Goal: Task Accomplishment & Management: Complete application form

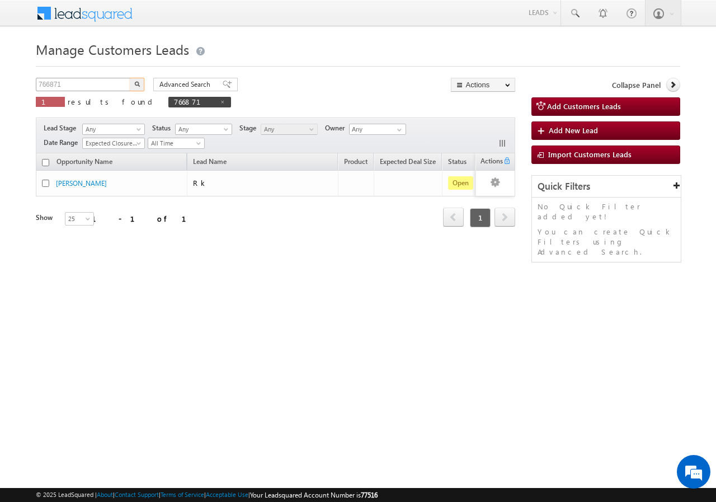
click at [101, 80] on input "766871" at bounding box center [84, 84] width 96 height 13
click at [101, 86] on input "766871" at bounding box center [84, 84] width 96 height 13
type input "7"
type input "788283"
click at [135, 84] on img "button" at bounding box center [137, 84] width 6 height 6
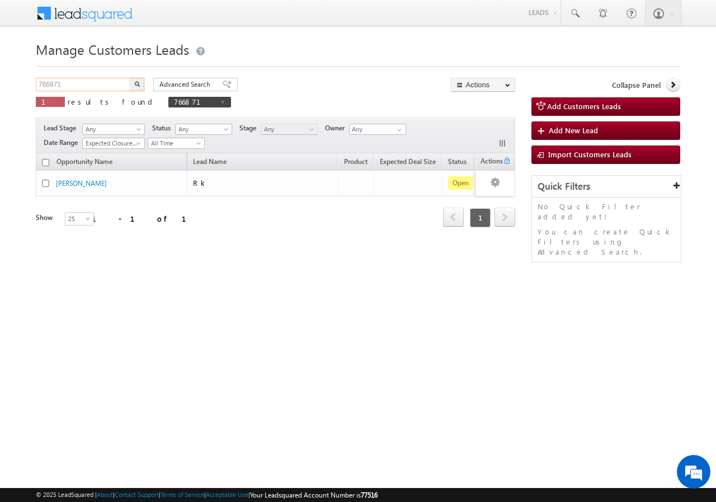
click at [103, 84] on input "766871" at bounding box center [84, 84] width 96 height 13
type input "7"
type input "Search Customers Leads"
click at [96, 83] on input "text" at bounding box center [84, 84] width 96 height 13
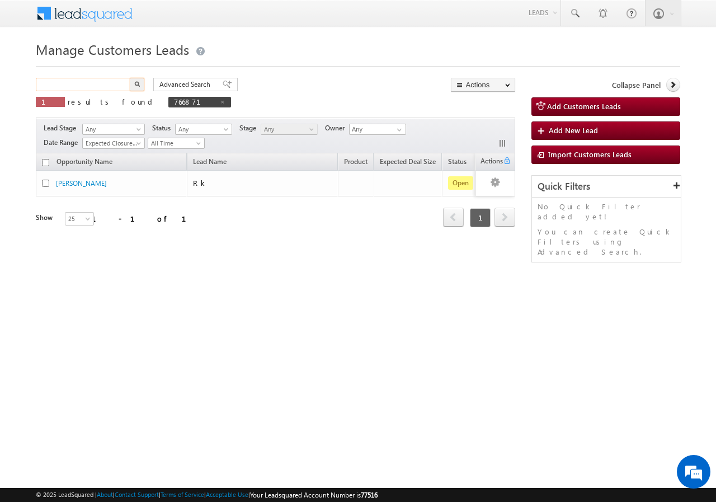
paste input "788283"
type input "788283"
click at [139, 84] on img "button" at bounding box center [137, 84] width 6 height 6
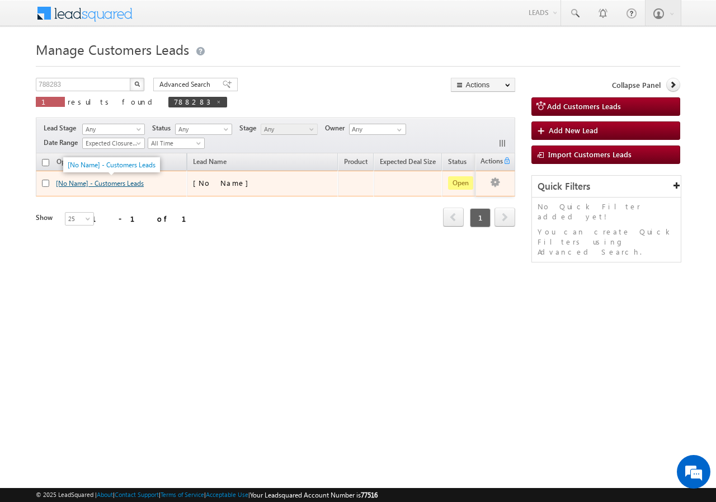
click at [68, 182] on link "[No Name] - Customers Leads" at bounding box center [100, 183] width 88 height 8
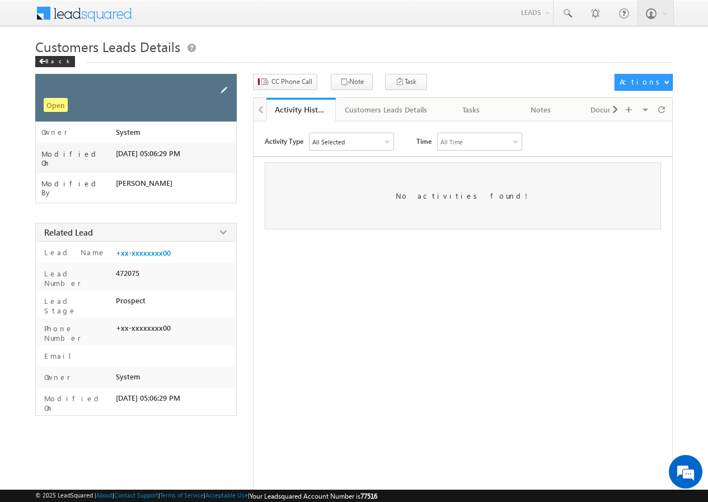
click at [227, 86] on span at bounding box center [224, 90] width 12 height 12
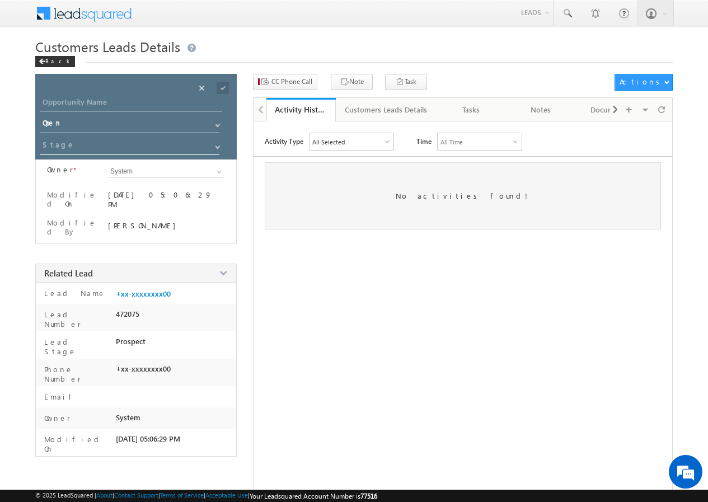
click at [127, 92] on div "Opportunity Name * Opportunity Name * Status * Status * Open Won Lost *" at bounding box center [135, 117] width 201 height 86
click at [109, 107] on input "Opportunity Name" at bounding box center [131, 104] width 182 height 16
paste input "[PERSON_NAME]"
type input "RAM PRAKASH PATIDAR"
click at [220, 87] on span at bounding box center [222, 88] width 12 height 12
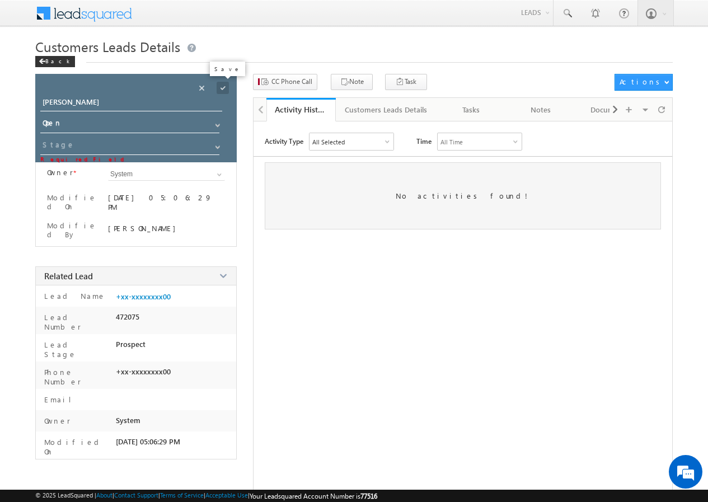
click at [223, 88] on span at bounding box center [222, 88] width 12 height 12
click at [96, 120] on input "Open" at bounding box center [130, 125] width 180 height 18
click at [145, 101] on input "[PERSON_NAME]" at bounding box center [131, 104] width 182 height 16
click at [220, 88] on span at bounding box center [222, 88] width 12 height 12
click at [217, 145] on span at bounding box center [217, 147] width 9 height 9
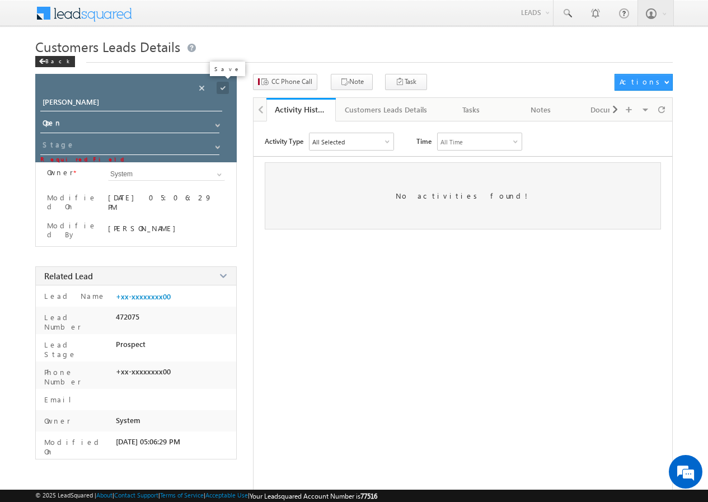
click at [218, 92] on span at bounding box center [222, 88] width 12 height 12
click at [223, 88] on span at bounding box center [222, 88] width 12 height 12
click at [345, 227] on div "No activities found!" at bounding box center [462, 195] width 395 height 67
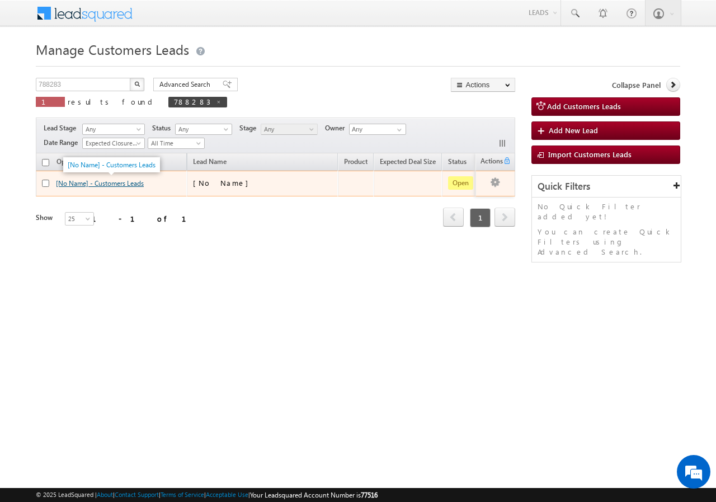
click at [81, 186] on link "[No Name] - Customers Leads" at bounding box center [100, 183] width 88 height 8
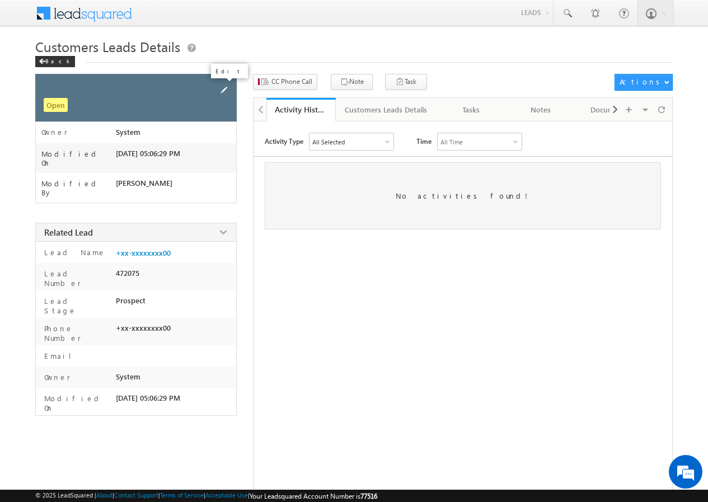
click at [227, 85] on span at bounding box center [224, 90] width 12 height 12
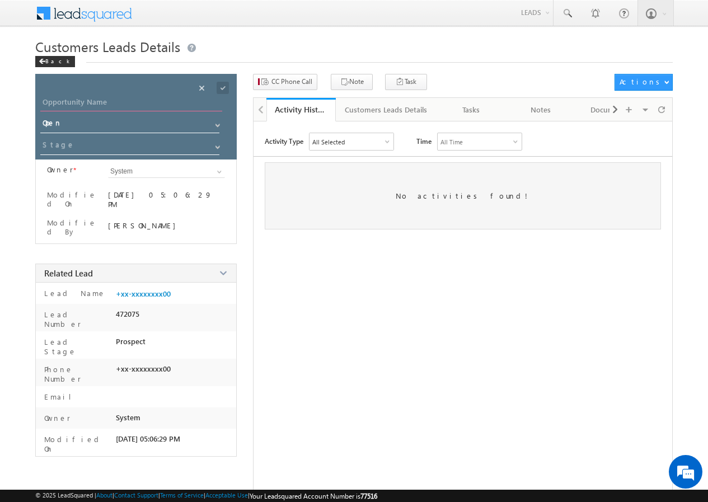
click at [150, 105] on input "Opportunity Name" at bounding box center [131, 104] width 182 height 16
paste input "[PERSON_NAME]"
type input "RAM PRAKASH PATIDAR"
click at [222, 88] on span at bounding box center [222, 88] width 12 height 12
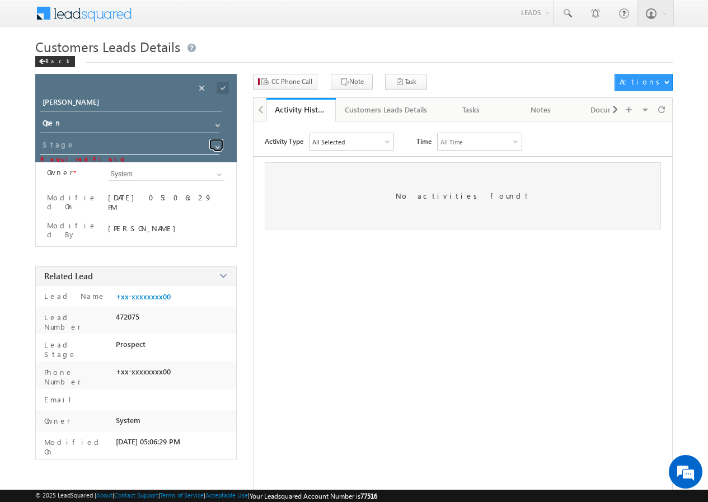
click at [218, 145] on span at bounding box center [217, 147] width 9 height 9
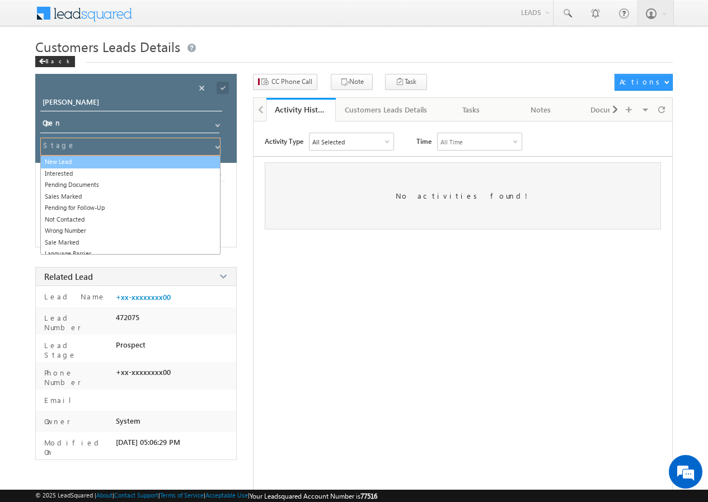
click at [161, 157] on link "New Lead" at bounding box center [130, 162] width 180 height 13
type input "New Lead"
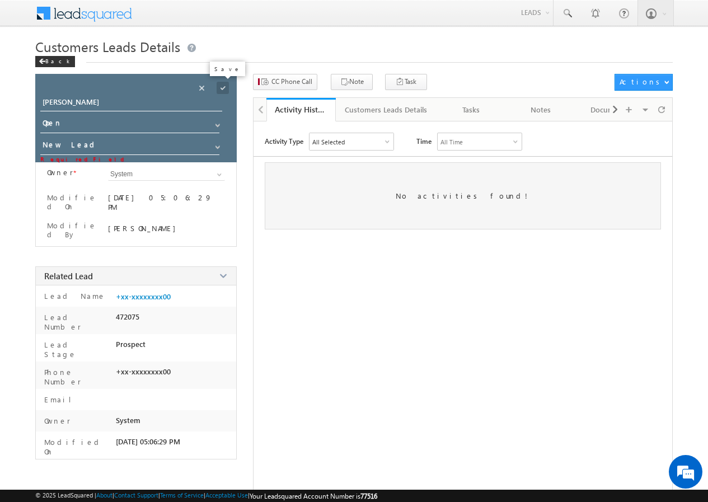
click at [223, 86] on span at bounding box center [222, 88] width 12 height 12
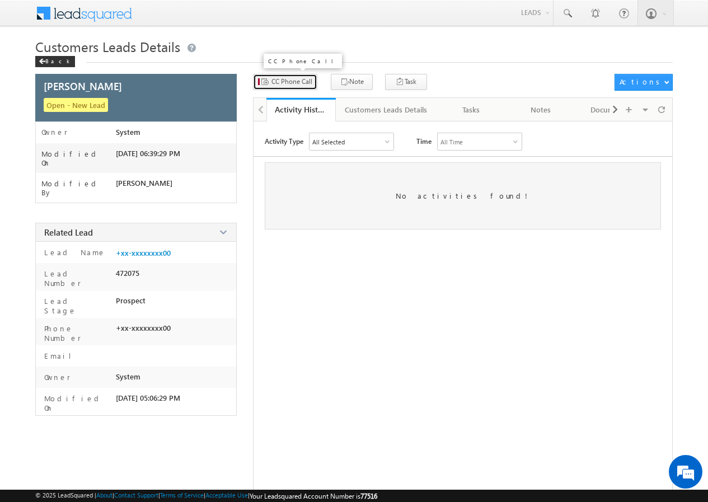
click at [296, 82] on span "CC Phone Call" at bounding box center [291, 82] width 41 height 10
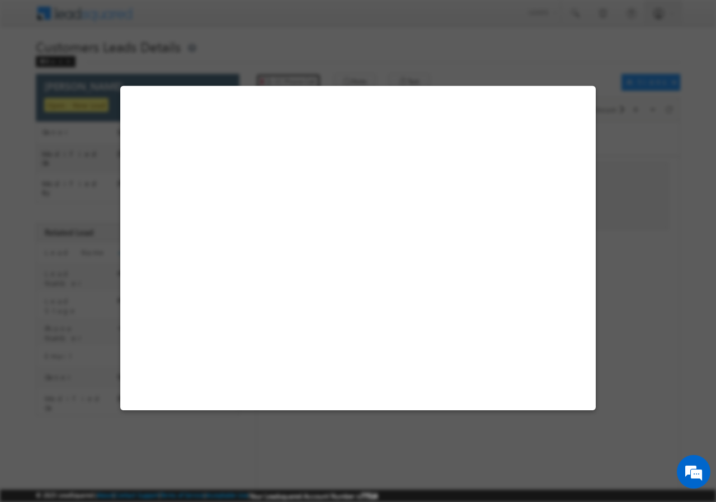
select select "Dhar"
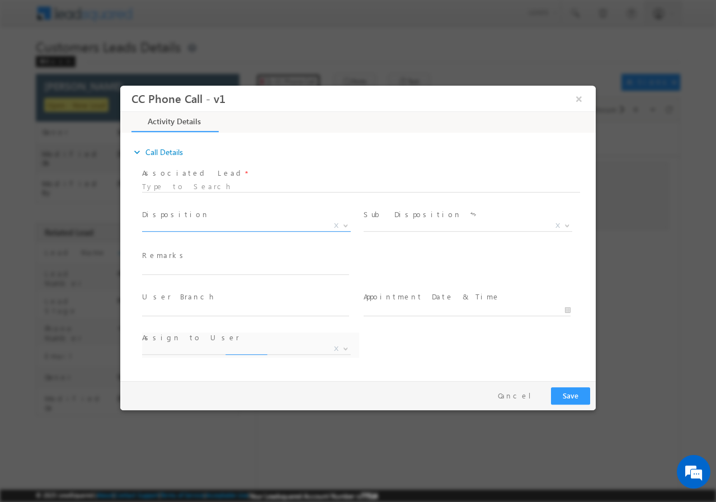
select select "krishna.kumar@sgrlimited.in"
click at [344, 225] on b at bounding box center [345, 225] width 7 height 4
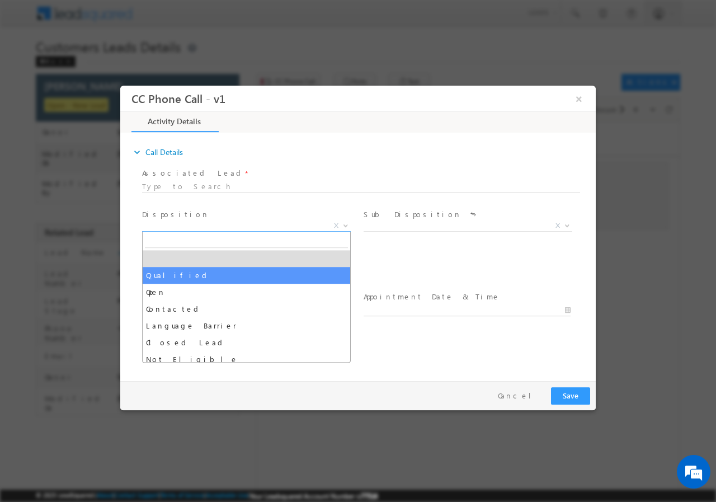
drag, startPoint x: 201, startPoint y: 281, endPoint x: 370, endPoint y: 248, distance: 172.0
select select "Qualified"
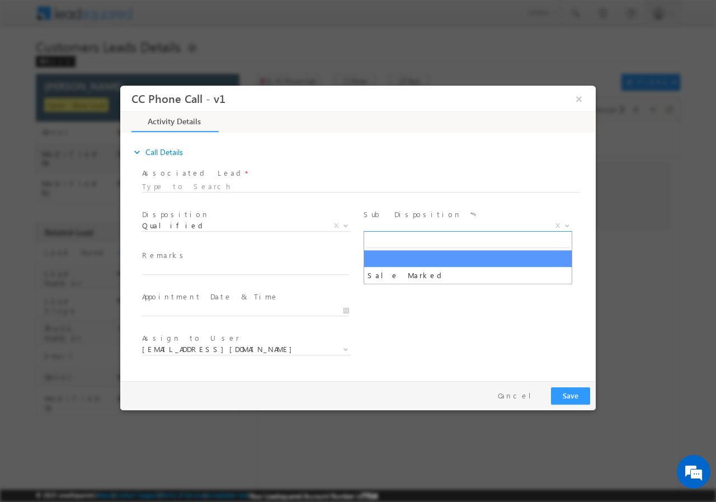
drag, startPoint x: 567, startPoint y: 224, endPoint x: 556, endPoint y: 226, distance: 11.3
click at [566, 224] on b at bounding box center [567, 225] width 7 height 4
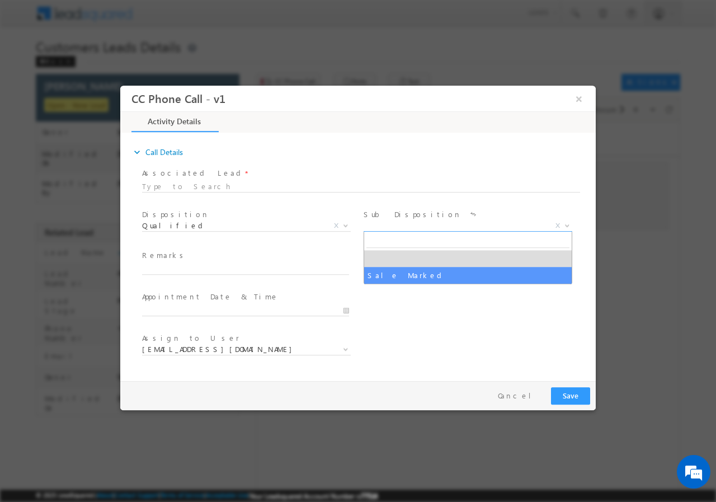
drag, startPoint x: 416, startPoint y: 275, endPoint x: 385, endPoint y: 282, distance: 31.5
select select "Sale Marked"
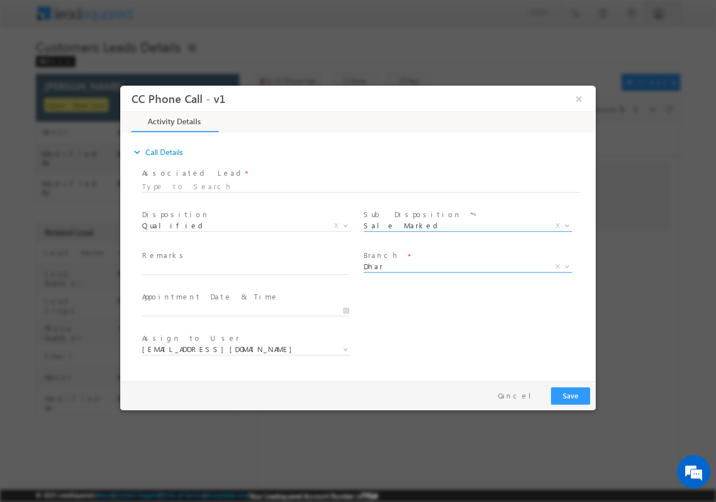
click at [568, 265] on b at bounding box center [567, 265] width 7 height 4
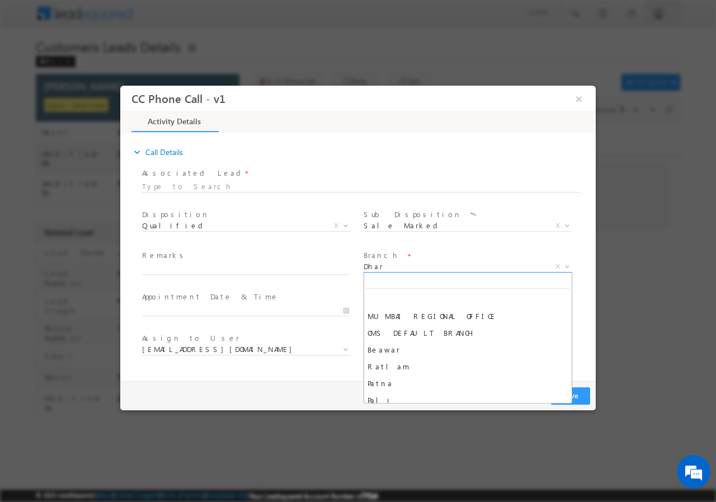
scroll to position [1158, 0]
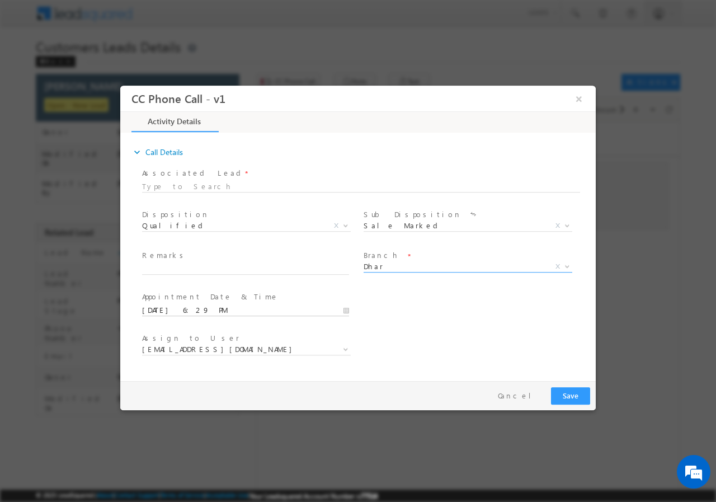
click at [348, 309] on input "08/22/2025 6:29 PM" at bounding box center [245, 309] width 207 height 11
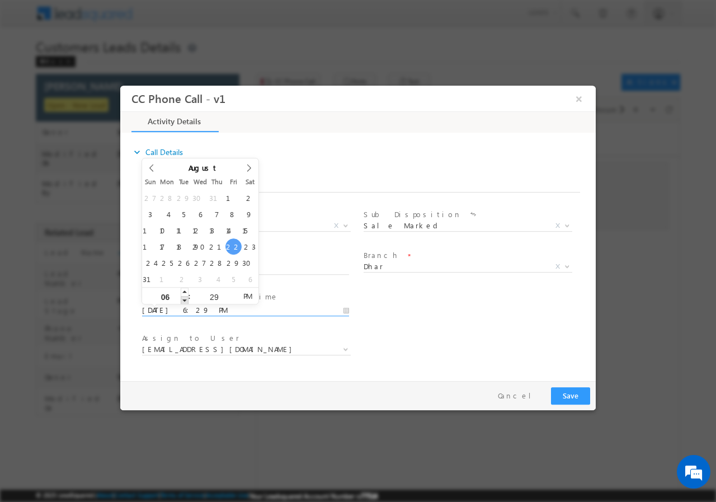
type input "08/22/2025 5:29 PM"
type input "05"
click at [185, 299] on span at bounding box center [185, 299] width 8 height 8
type input "08/22/2025 4:29 PM"
type input "04"
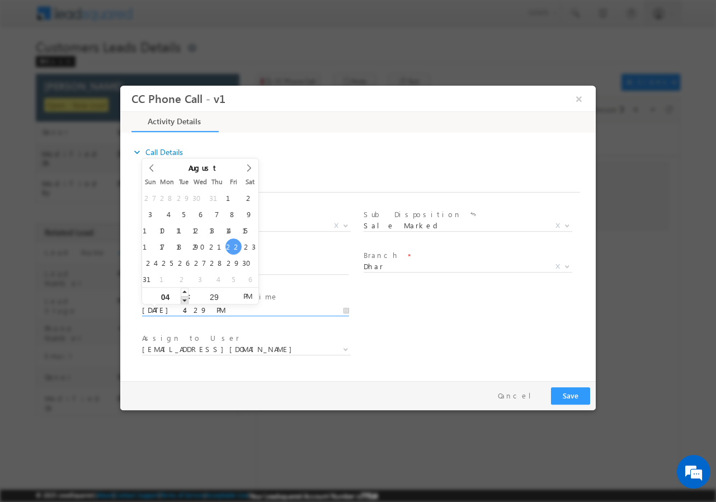
click at [185, 299] on span at bounding box center [185, 299] width 8 height 8
type input "08/22/2025 3:29 PM"
type input "03"
click at [185, 299] on span at bounding box center [185, 299] width 8 height 8
type input "08/22/2025 2:29 PM"
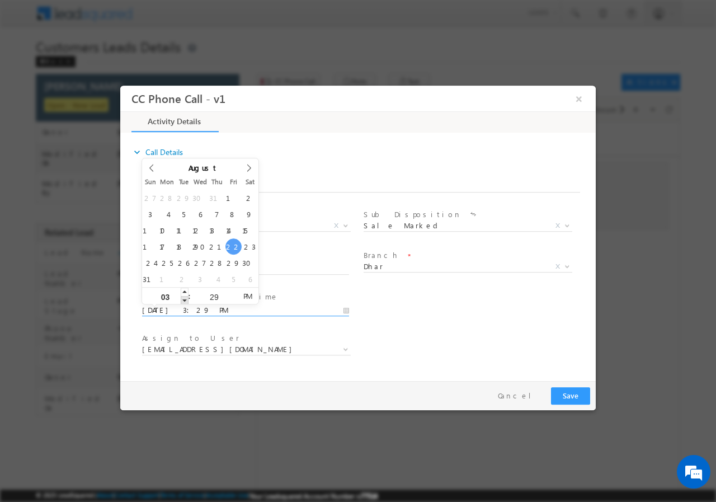
type input "02"
click at [186, 299] on span at bounding box center [185, 299] width 8 height 8
type input "08/22/2025 1:29 PM"
type input "01"
click at [186, 299] on span at bounding box center [185, 299] width 8 height 8
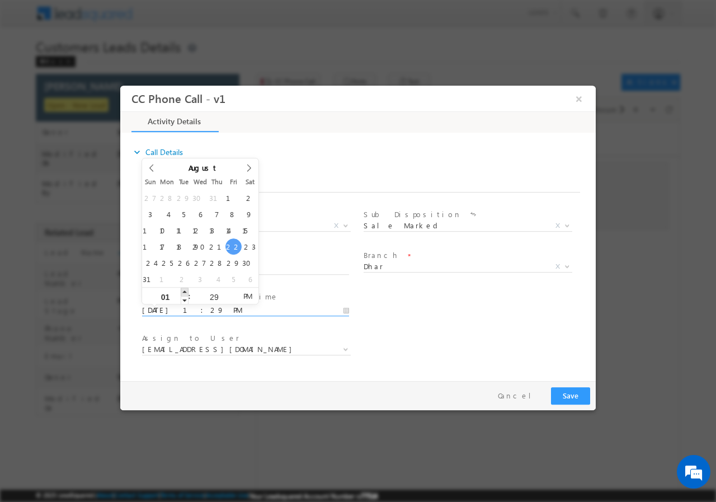
type input "08/22/2025 2:29 PM"
type input "02"
click at [184, 291] on span at bounding box center [185, 291] width 8 height 8
type input "08/22/2025 2:28 PM"
type input "28"
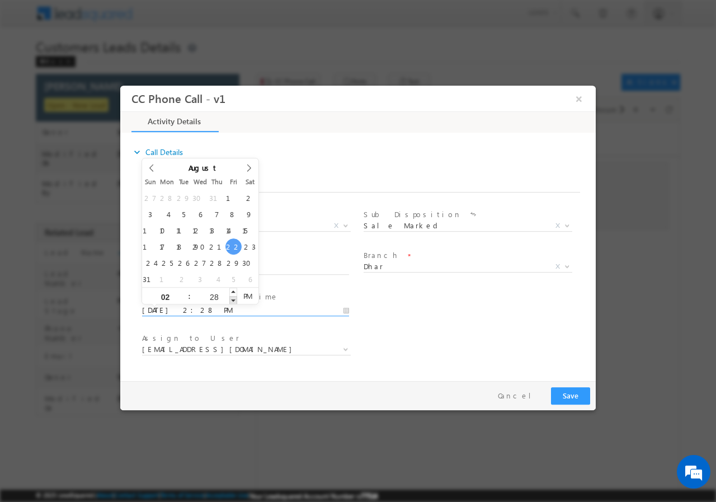
click at [233, 300] on span at bounding box center [233, 299] width 8 height 8
type input "08/22/2025 2:27 PM"
type input "27"
click at [233, 300] on span at bounding box center [233, 299] width 8 height 8
type input "08/22/2025 2:26 PM"
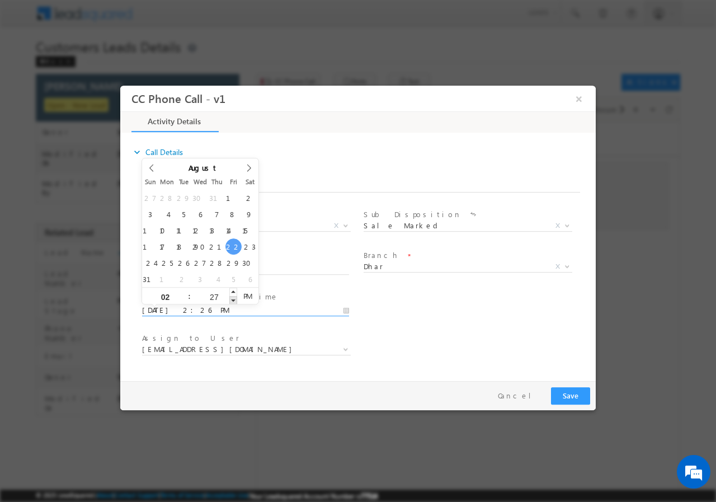
type input "26"
click at [232, 300] on span at bounding box center [233, 299] width 8 height 8
type input "08/22/2025 2:25 PM"
type input "25"
click at [232, 300] on span at bounding box center [233, 299] width 8 height 8
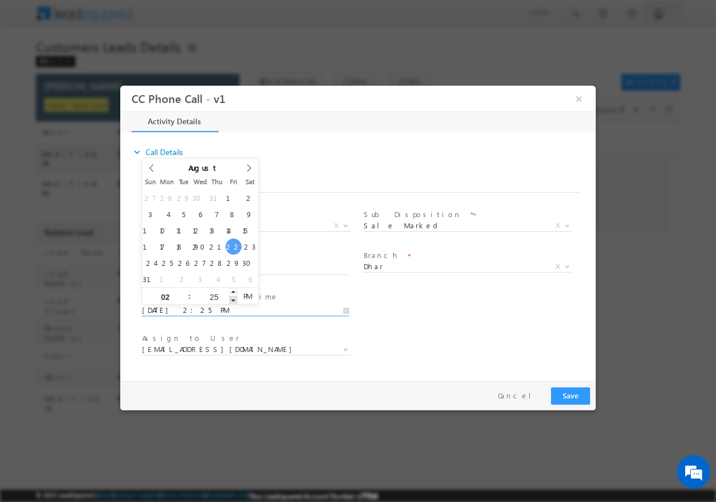
type input "08/22/2025 2:24 PM"
type input "24"
click at [232, 300] on span at bounding box center [233, 299] width 8 height 8
type input "08/22/2025 2:23 PM"
type input "23"
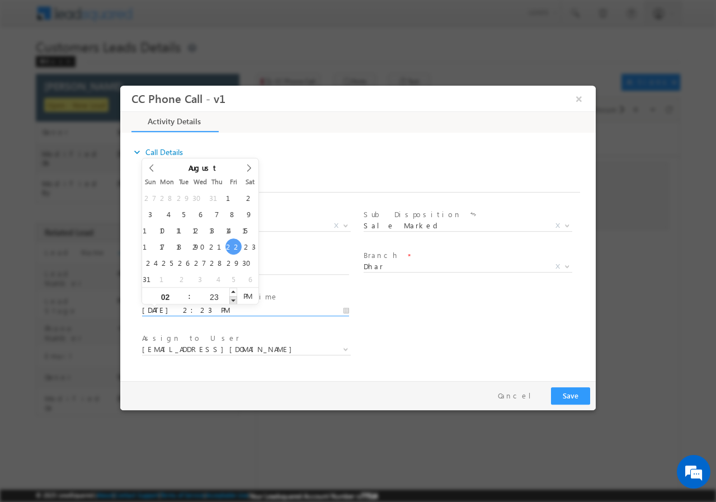
click at [232, 300] on span at bounding box center [233, 299] width 8 height 8
type input "08/22/2025 2:22 PM"
type input "22"
click at [232, 300] on span at bounding box center [233, 299] width 8 height 8
type input "08/22/2025 2:21 PM"
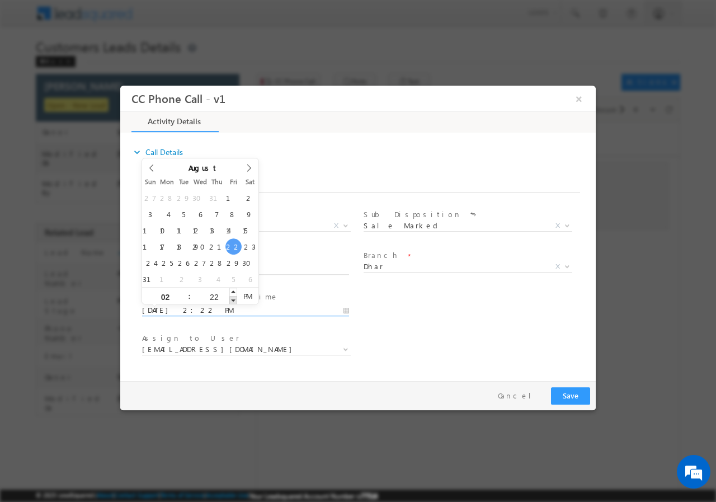
type input "21"
click at [232, 300] on span at bounding box center [233, 299] width 8 height 8
type input "08/22/2025 2:20 PM"
type input "20"
click at [232, 300] on span at bounding box center [233, 299] width 8 height 8
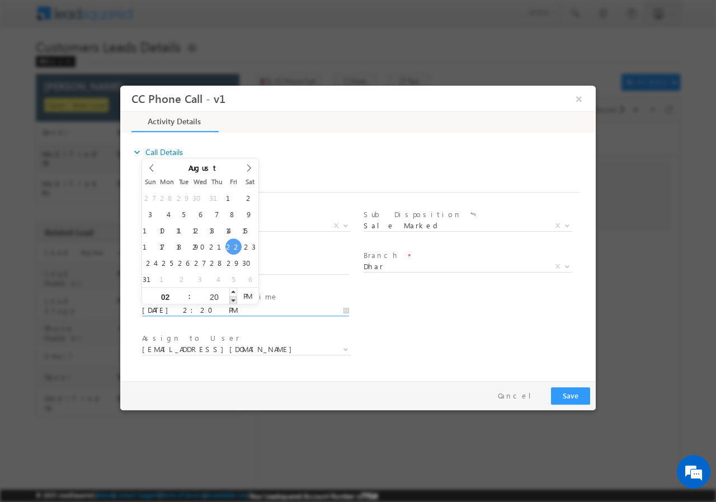
type input "08/22/2025 2:19 PM"
type input "19"
click at [232, 300] on span at bounding box center [233, 299] width 8 height 8
type input "08/22/2025 2:18 PM"
type input "18"
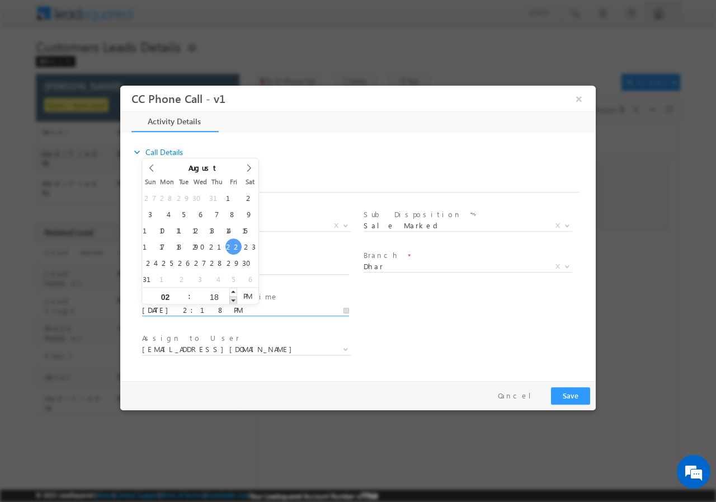
click at [232, 300] on span at bounding box center [233, 299] width 8 height 8
type input "08/22/2025 2:17 PM"
type input "17"
click at [232, 300] on span at bounding box center [233, 299] width 8 height 8
type input "08/22/2025 2:16 PM"
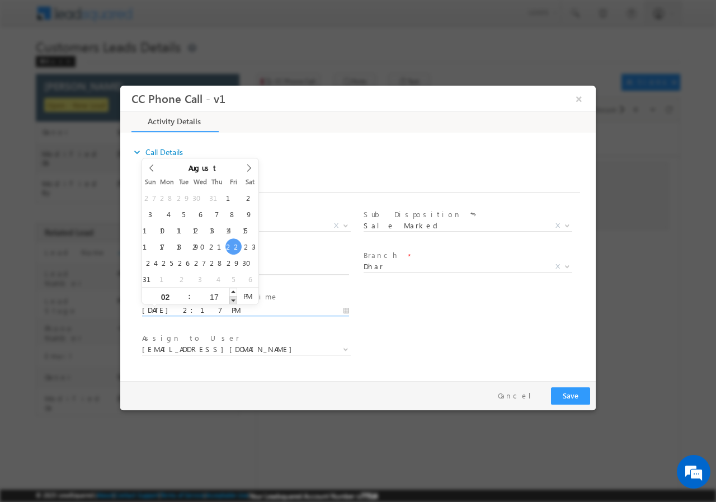
type input "16"
click at [232, 300] on span at bounding box center [233, 299] width 8 height 8
type input "08/22/2025 2:15 PM"
type input "15"
click at [232, 300] on span at bounding box center [233, 299] width 8 height 8
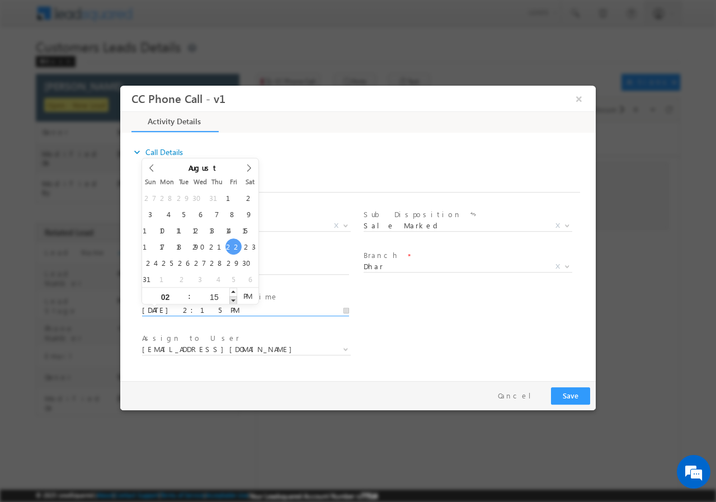
type input "08/22/2025 2:14 PM"
type input "14"
click at [232, 300] on span at bounding box center [233, 299] width 8 height 8
type input "08/22/2025 2:13 PM"
type input "13"
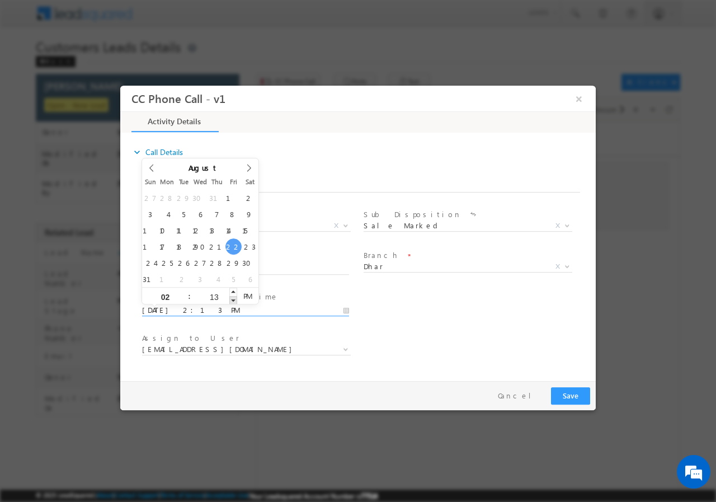
click at [232, 300] on span at bounding box center [233, 299] width 8 height 8
type input "08/22/2025 2:12 PM"
type input "12"
click at [232, 300] on span at bounding box center [233, 299] width 8 height 8
type input "08/22/2025 2:11 PM"
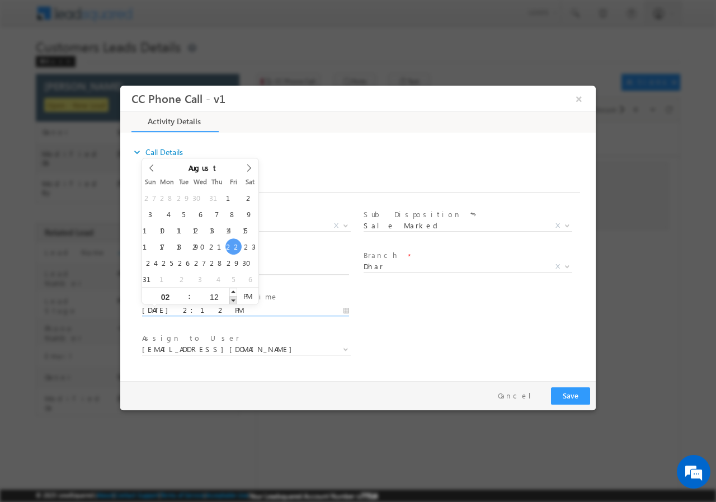
type input "11"
click at [232, 300] on span at bounding box center [233, 299] width 8 height 8
type input "08/22/2025 2:10 PM"
type input "10"
click at [232, 300] on span at bounding box center [233, 299] width 8 height 8
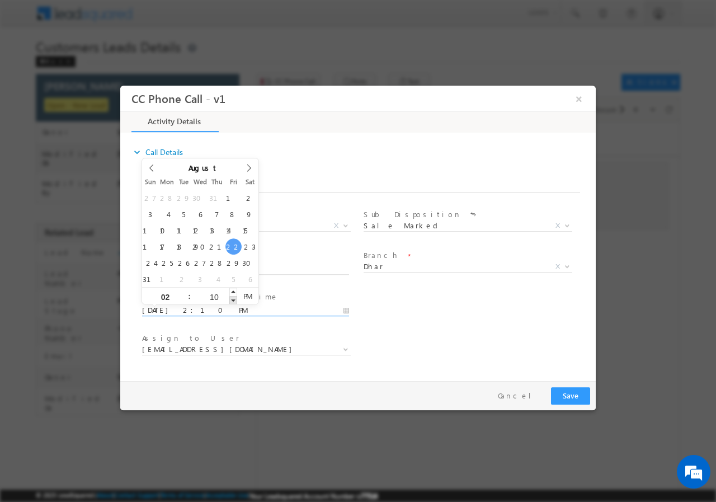
type input "08/22/2025 2:09 PM"
type input "09"
click at [232, 299] on span at bounding box center [233, 299] width 8 height 8
type input "08/22/2025 2:08 PM"
type input "08"
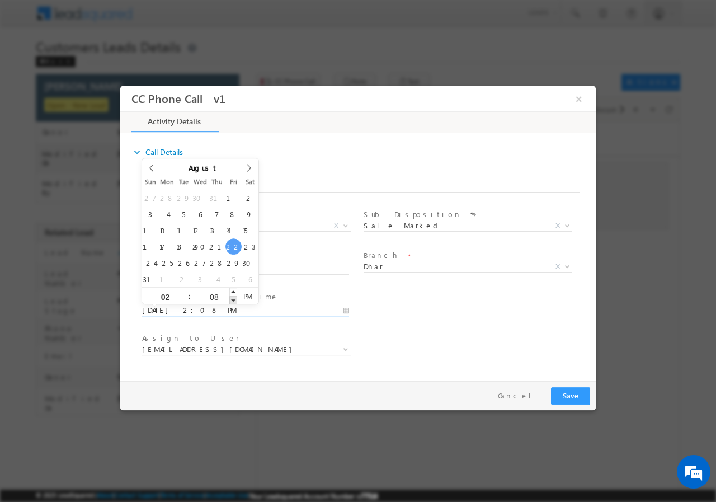
click at [232, 299] on span at bounding box center [233, 299] width 8 height 8
type input "08/22/2025 2:07 PM"
type input "07"
click at [232, 299] on span at bounding box center [233, 299] width 8 height 8
type input "08/22/2025 2:06 PM"
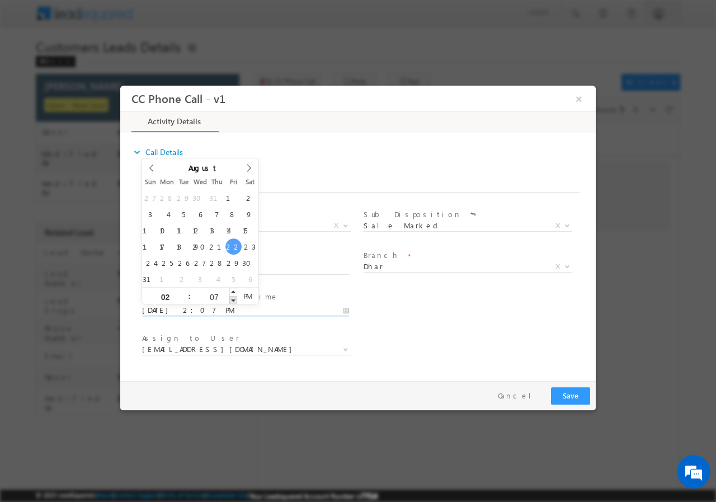
type input "06"
click at [232, 299] on span at bounding box center [233, 299] width 8 height 8
type input "08/22/2025 2:05 PM"
type input "05"
click at [232, 299] on span at bounding box center [233, 299] width 8 height 8
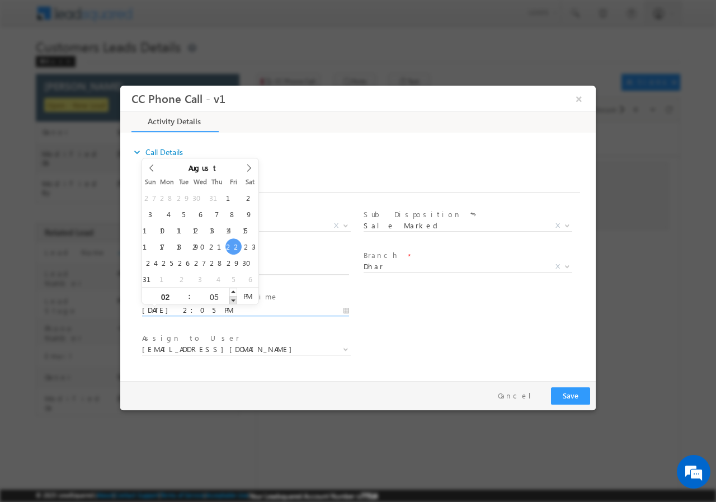
type input "08/22/2025 2:04 PM"
type input "04"
click at [232, 299] on span at bounding box center [233, 299] width 8 height 8
type input "08/22/2025 2:03 PM"
type input "03"
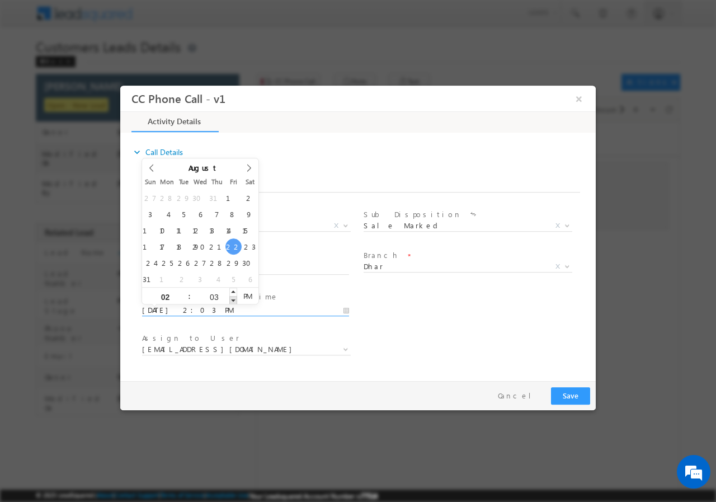
click at [232, 299] on span at bounding box center [233, 299] width 8 height 8
type input "08/22/2025 2:02 PM"
type input "02"
click at [232, 299] on span at bounding box center [233, 299] width 8 height 8
type input "08/22/2025 2:01 PM"
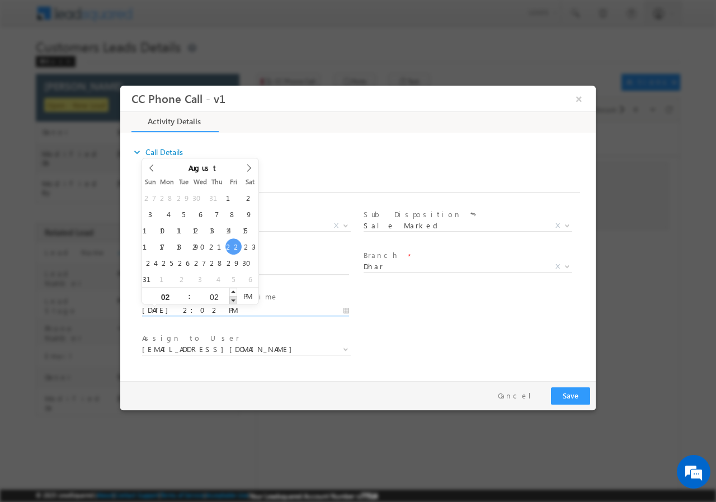
type input "01"
click at [232, 299] on span at bounding box center [233, 299] width 8 height 8
type input "08/22/2025 2:00 PM"
type input "00"
click at [232, 299] on span at bounding box center [233, 299] width 8 height 8
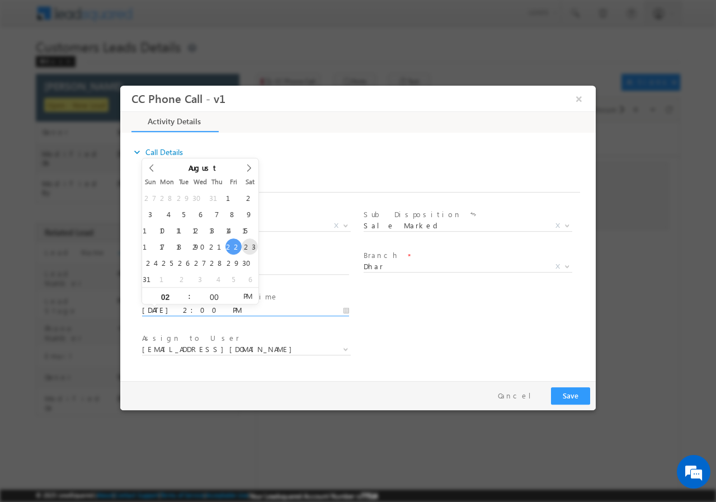
type input "08/23/2025 2:00 PM"
click at [516, 294] on div "User Branch * Appointment Date & Time * 08/23/2025 2:00 PM" at bounding box center [368, 308] width 456 height 41
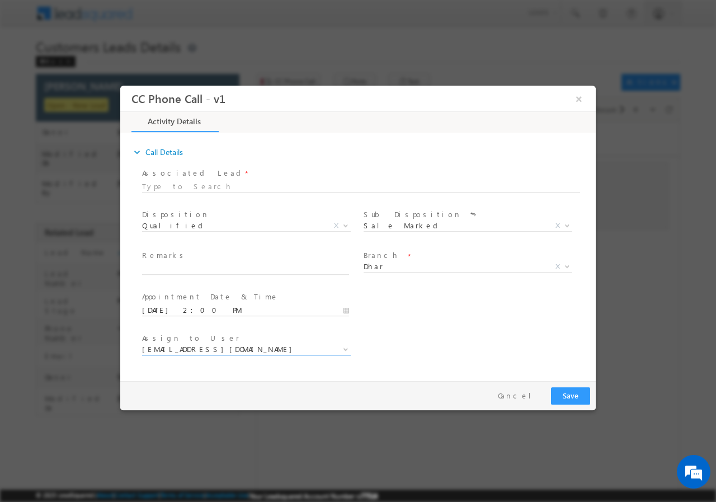
click at [343, 348] on b at bounding box center [345, 348] width 7 height 4
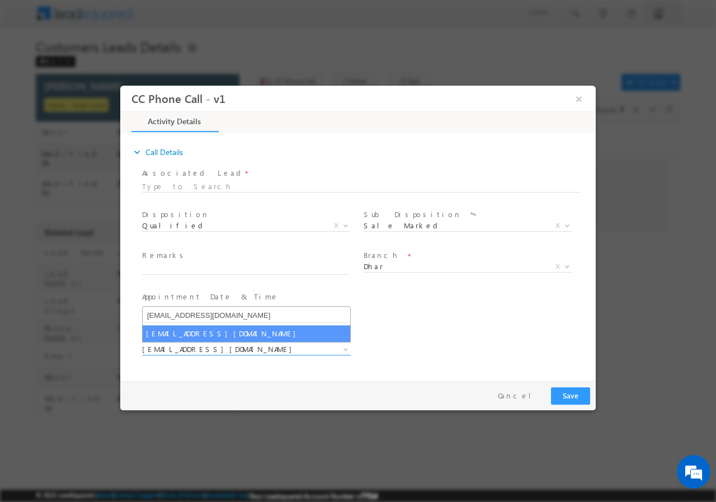
type input "krishna.kumar@sgrlimited.in"
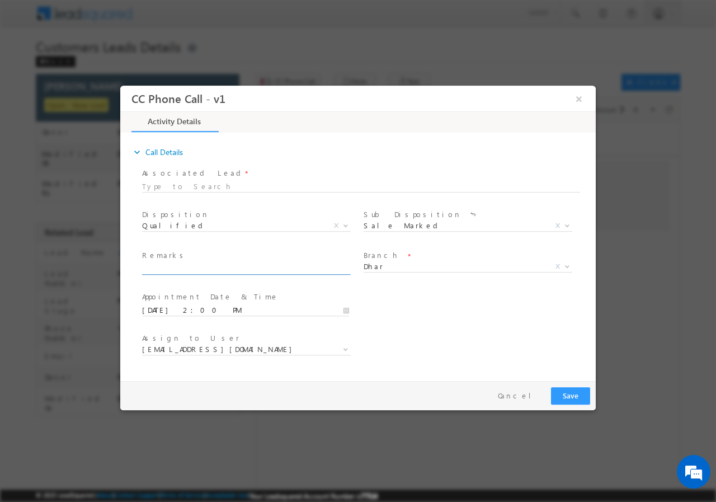
click at [229, 266] on input "text" at bounding box center [245, 268] width 207 height 11
paste input "DHAR -454660 / Campaign - VB_Interested / MOB - 9584492300 /Unique ID - 788283 …"
type input "DHAR -454660 / Campaign - VB_Interested / MOB - 9584492300 /Unique ID - 788283 …"
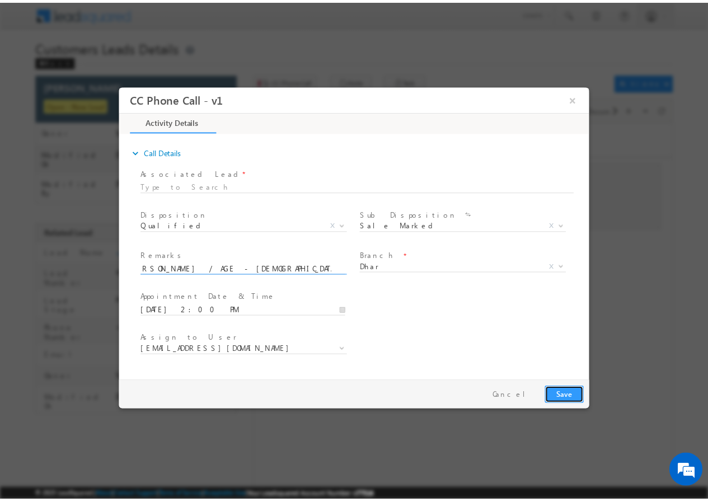
scroll to position [0, 0]
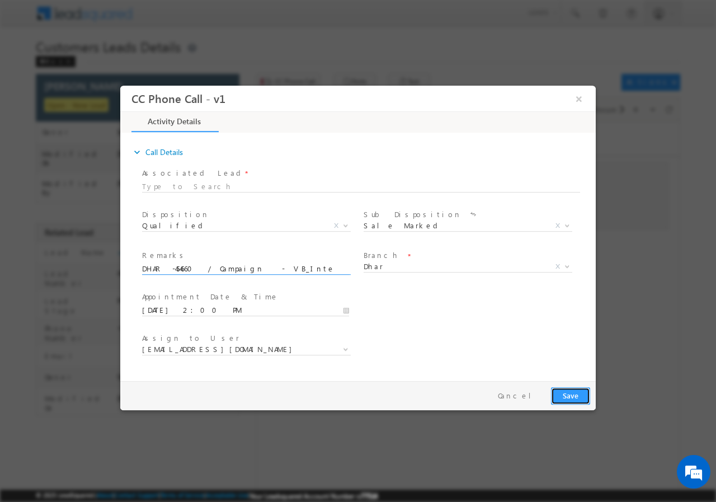
click at [567, 392] on button "Save" at bounding box center [570, 395] width 39 height 17
